Goal: Navigation & Orientation: Understand site structure

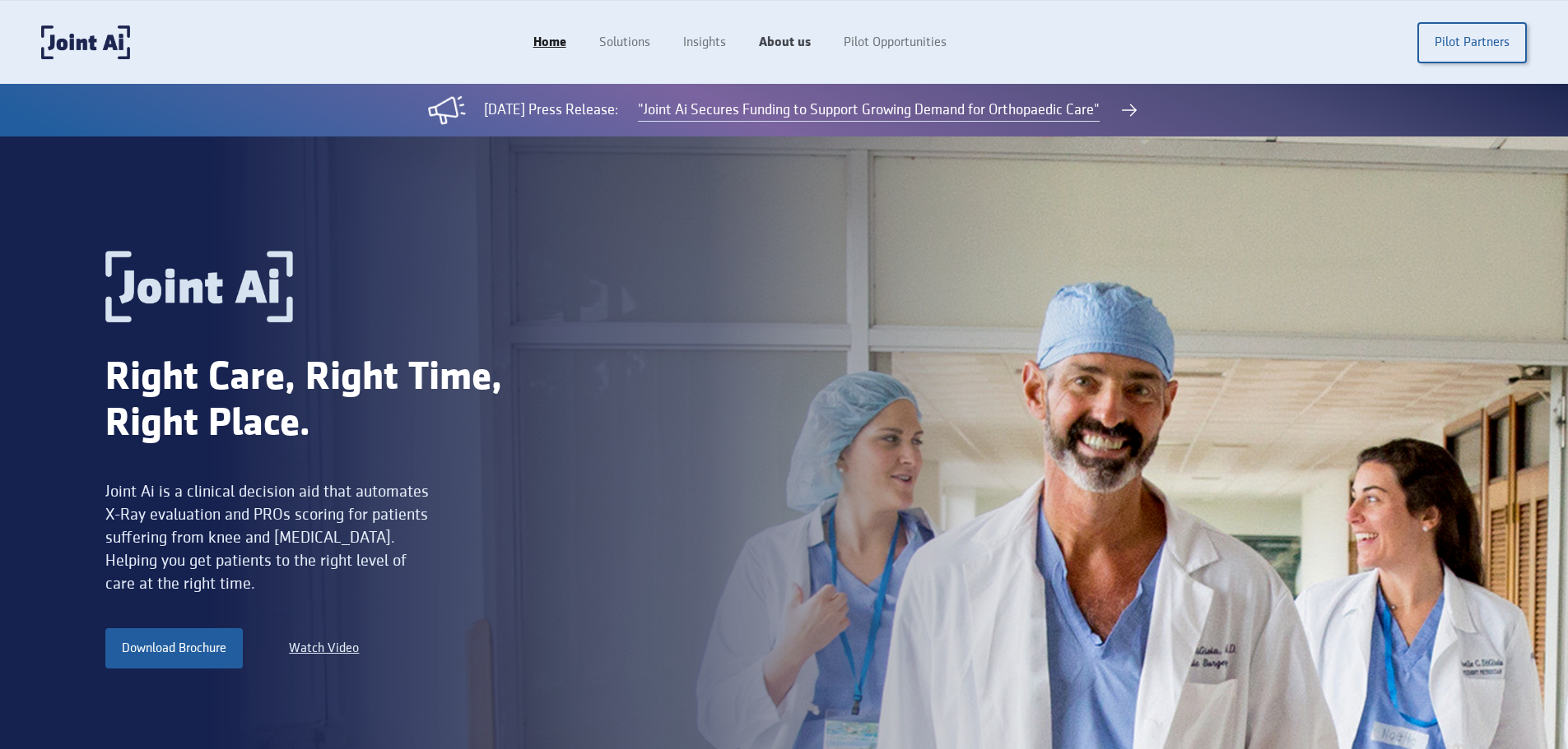
click at [775, 48] on link "About us" at bounding box center [785, 42] width 84 height 32
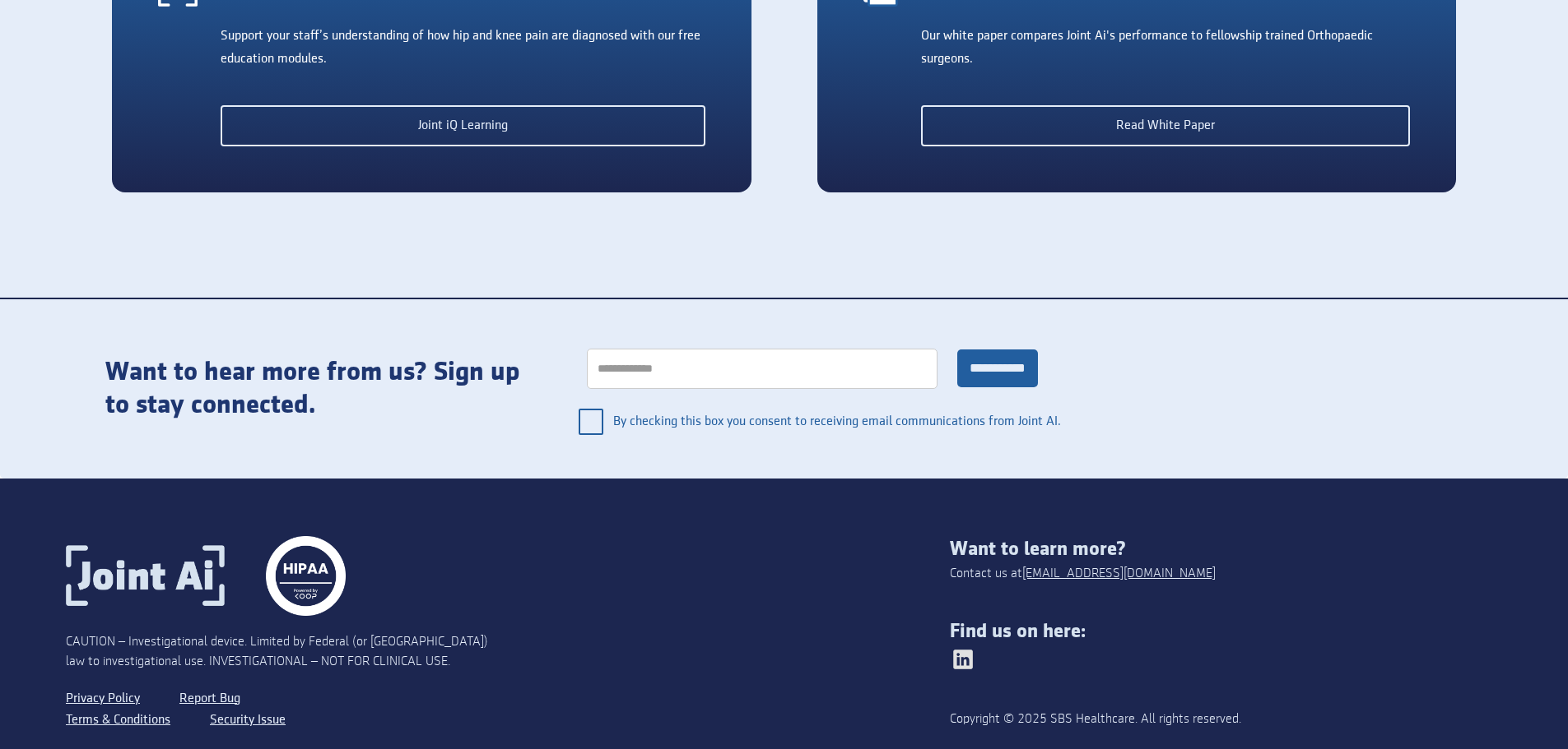
scroll to position [3704, 0]
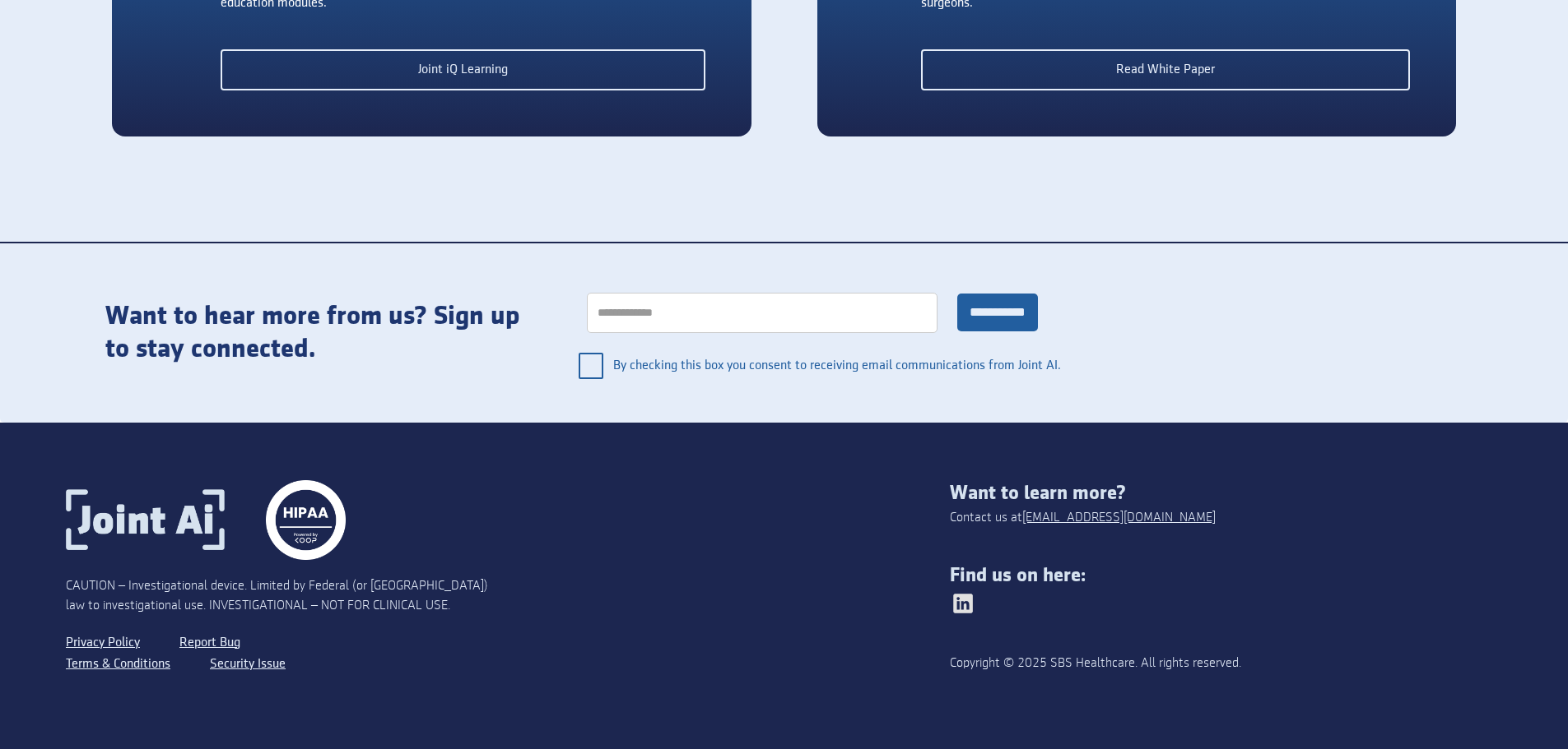
click at [968, 607] on img at bounding box center [962, 603] width 26 height 26
click at [123, 642] on link "Privacy Policy" at bounding box center [105, 644] width 78 height 21
click at [125, 665] on link "Terms & Conditions" at bounding box center [120, 665] width 108 height 21
click at [113, 670] on link "Terms & Conditions" at bounding box center [120, 665] width 108 height 21
click at [114, 667] on link "Terms & Conditions" at bounding box center [120, 665] width 108 height 21
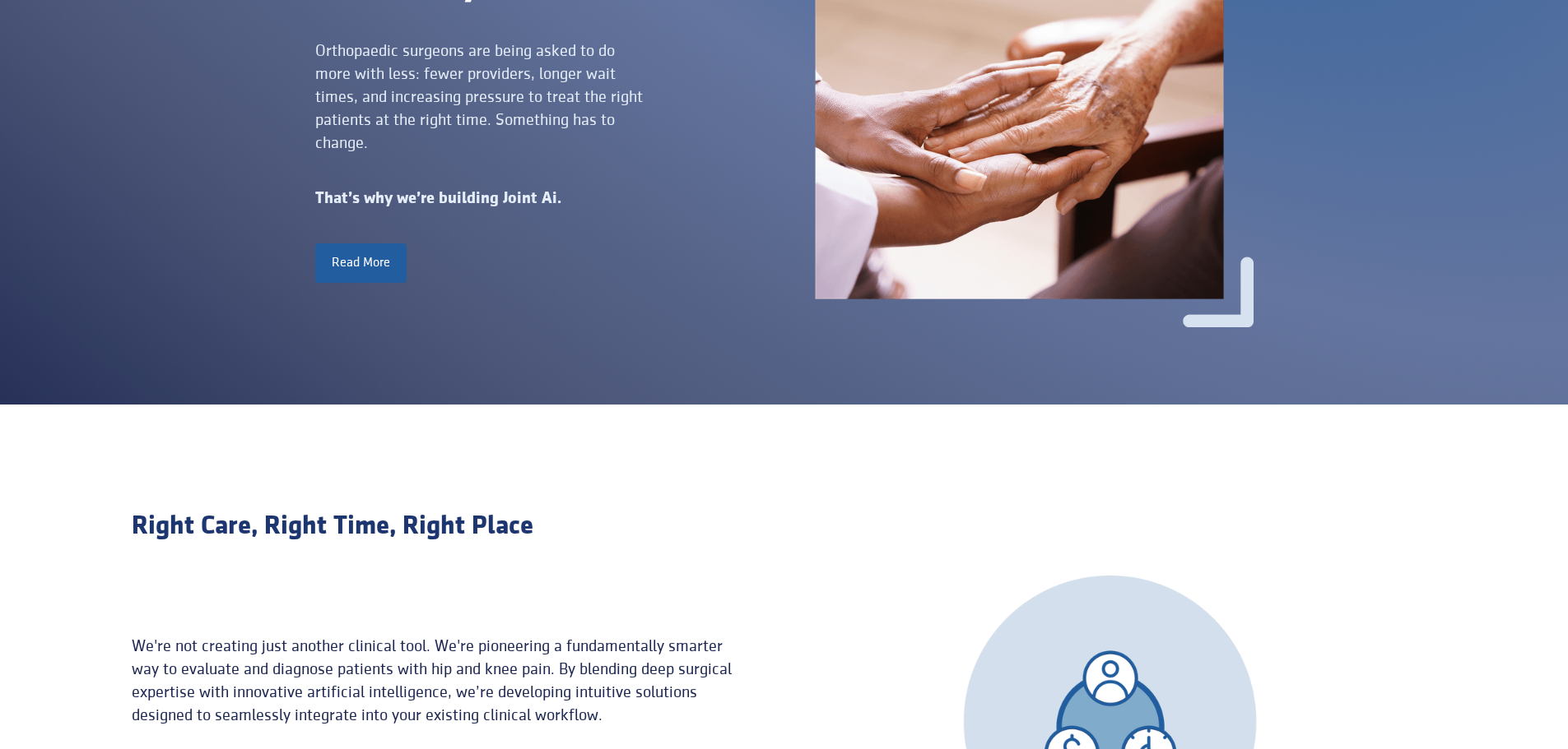
scroll to position [575, 0]
